Goal: Task Accomplishment & Management: Manage account settings

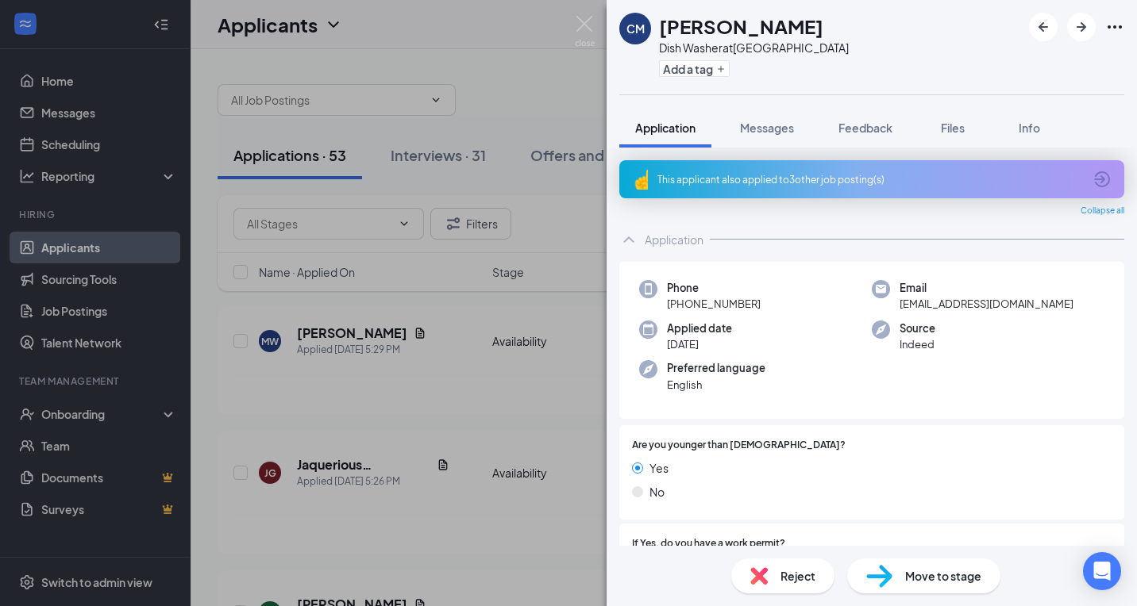
click at [306, 369] on div "CM [PERSON_NAME] Dish Washer at [GEOGRAPHIC_DATA] Add a tag Application Message…" at bounding box center [568, 303] width 1137 height 606
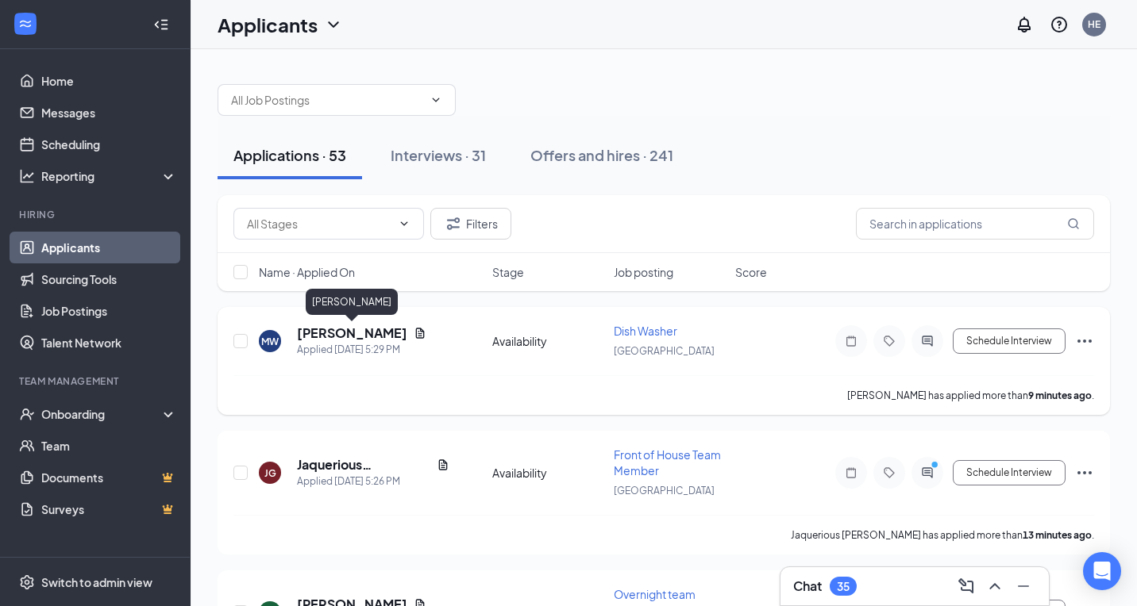
click at [362, 332] on h5 "[PERSON_NAME]" at bounding box center [352, 333] width 110 height 17
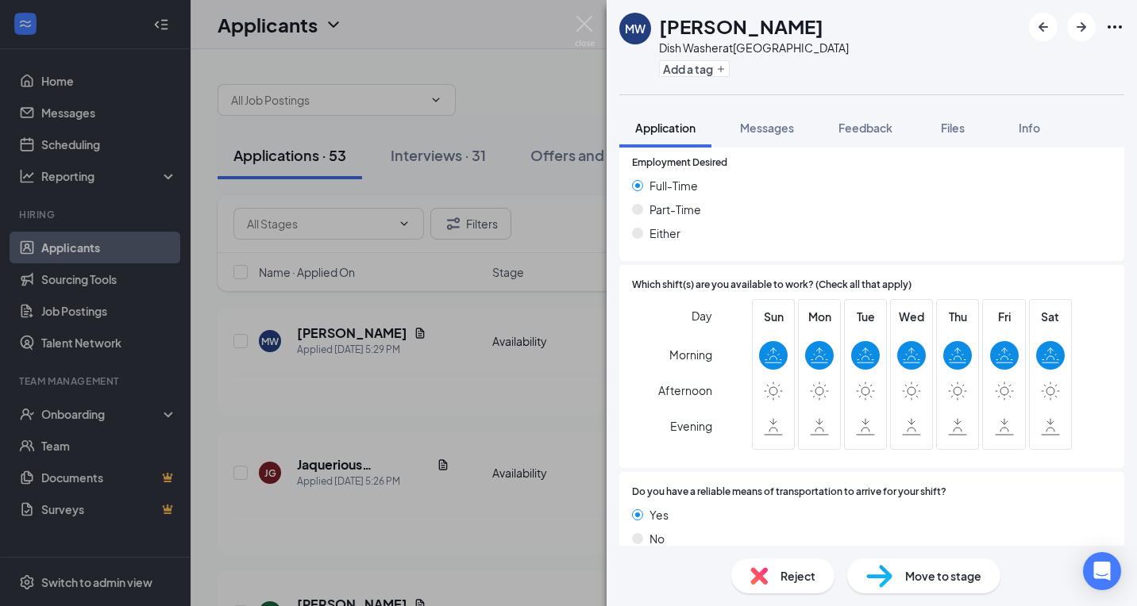
click at [777, 578] on div "Reject" at bounding box center [782, 576] width 103 height 35
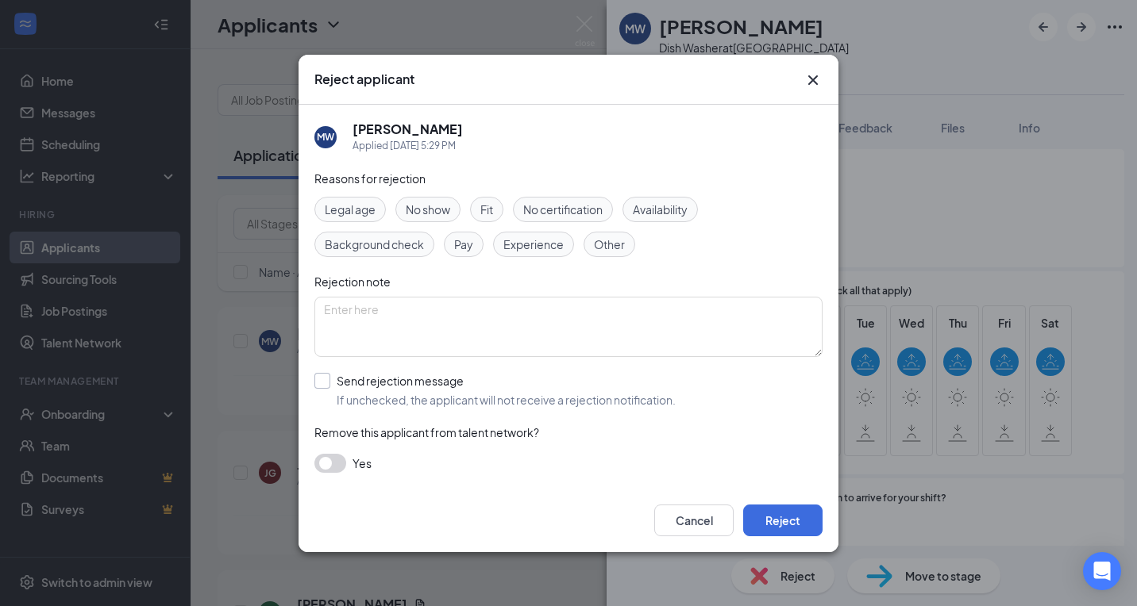
click at [353, 380] on div "Send rejection message" at bounding box center [506, 381] width 339 height 16
click at [353, 380] on input "Send rejection message If unchecked, the applicant will not receive a rejection…" at bounding box center [494, 390] width 361 height 35
checkbox input "true"
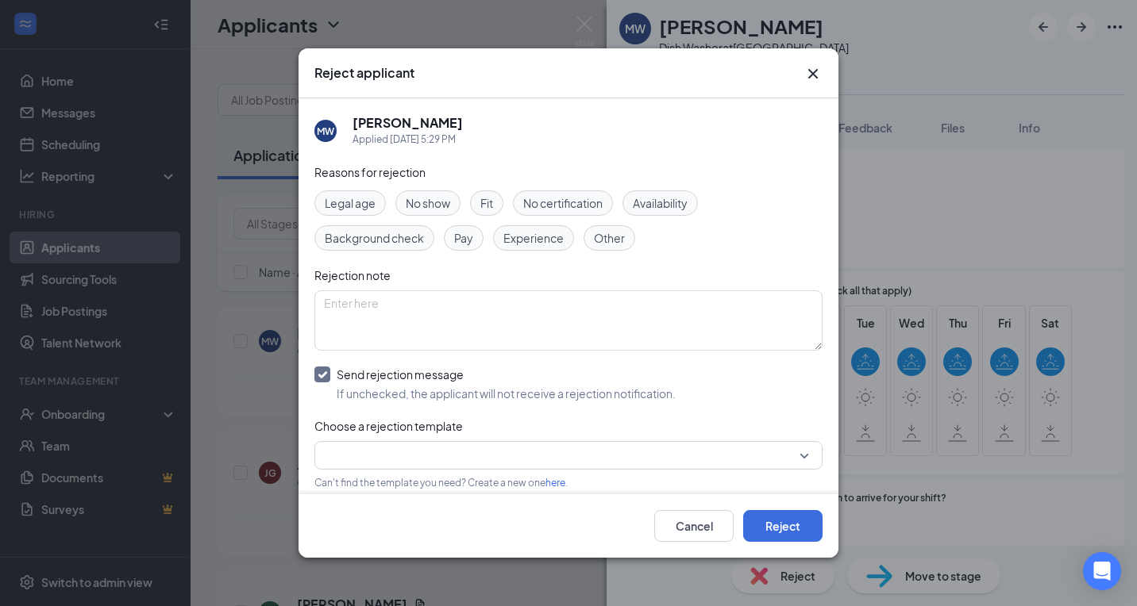
click at [353, 444] on input "search" at bounding box center [563, 455] width 478 height 27
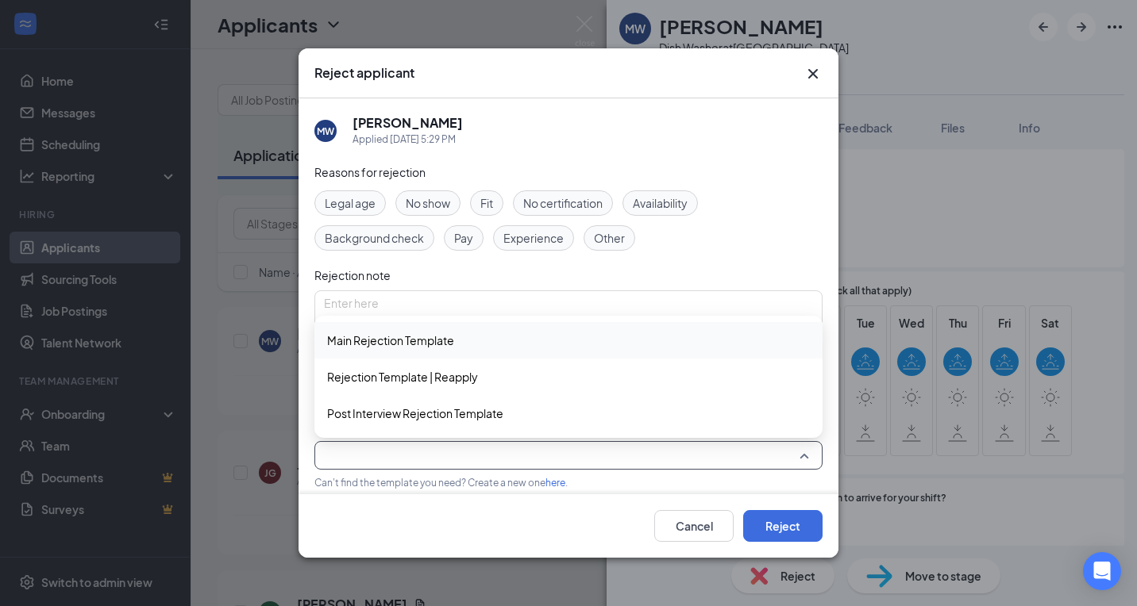
click at [374, 338] on span "Main Rejection Template" at bounding box center [390, 340] width 127 height 17
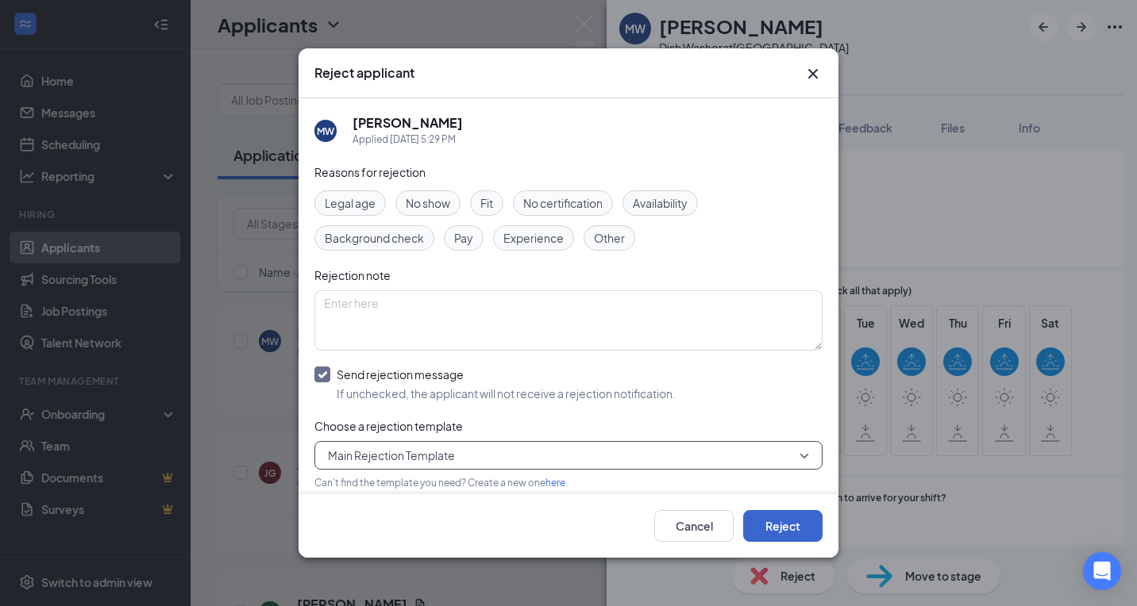
click at [773, 530] on button "Reject" at bounding box center [782, 526] width 79 height 32
